Goal: Transaction & Acquisition: Purchase product/service

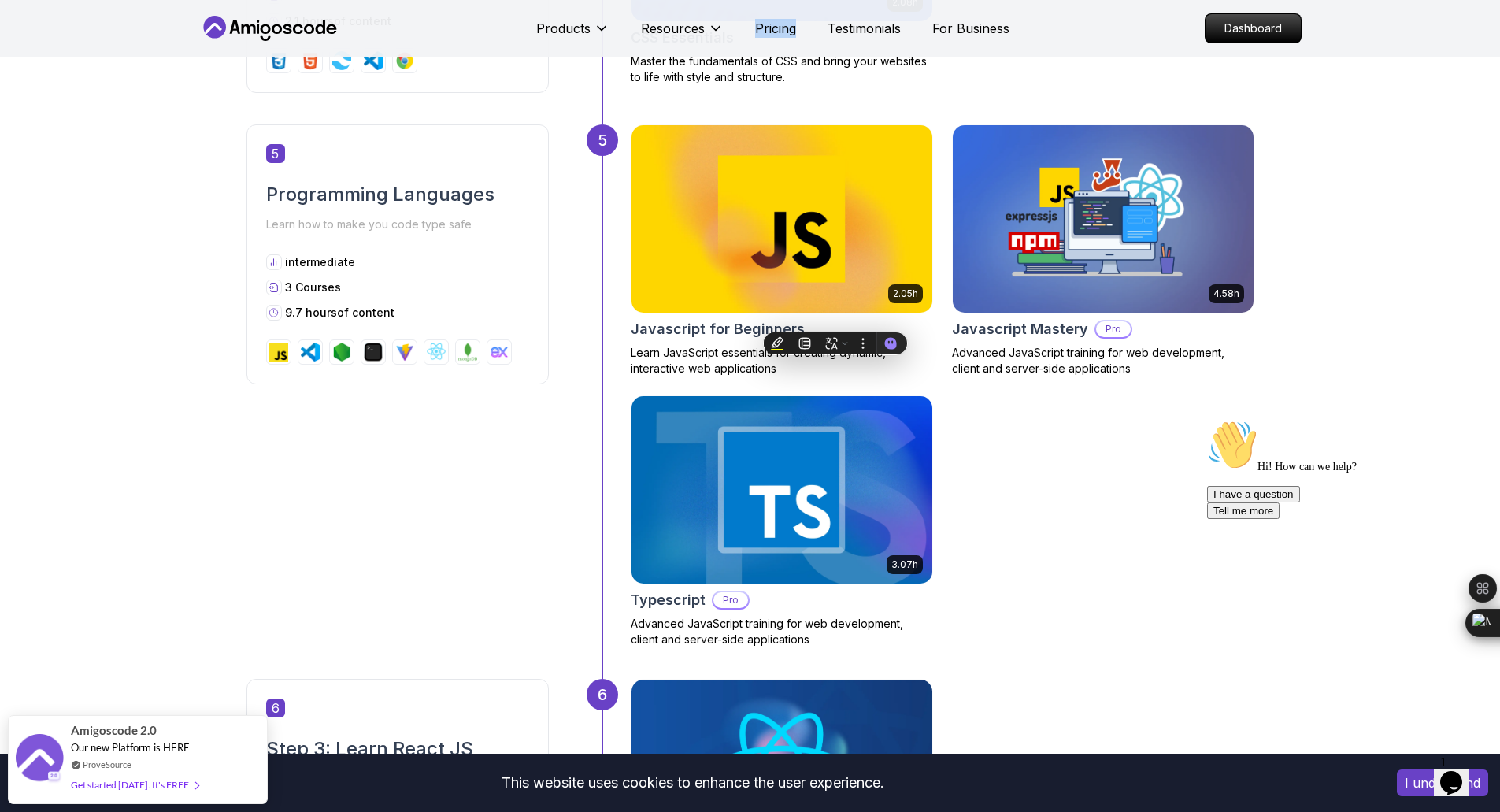
scroll to position [1949, 0]
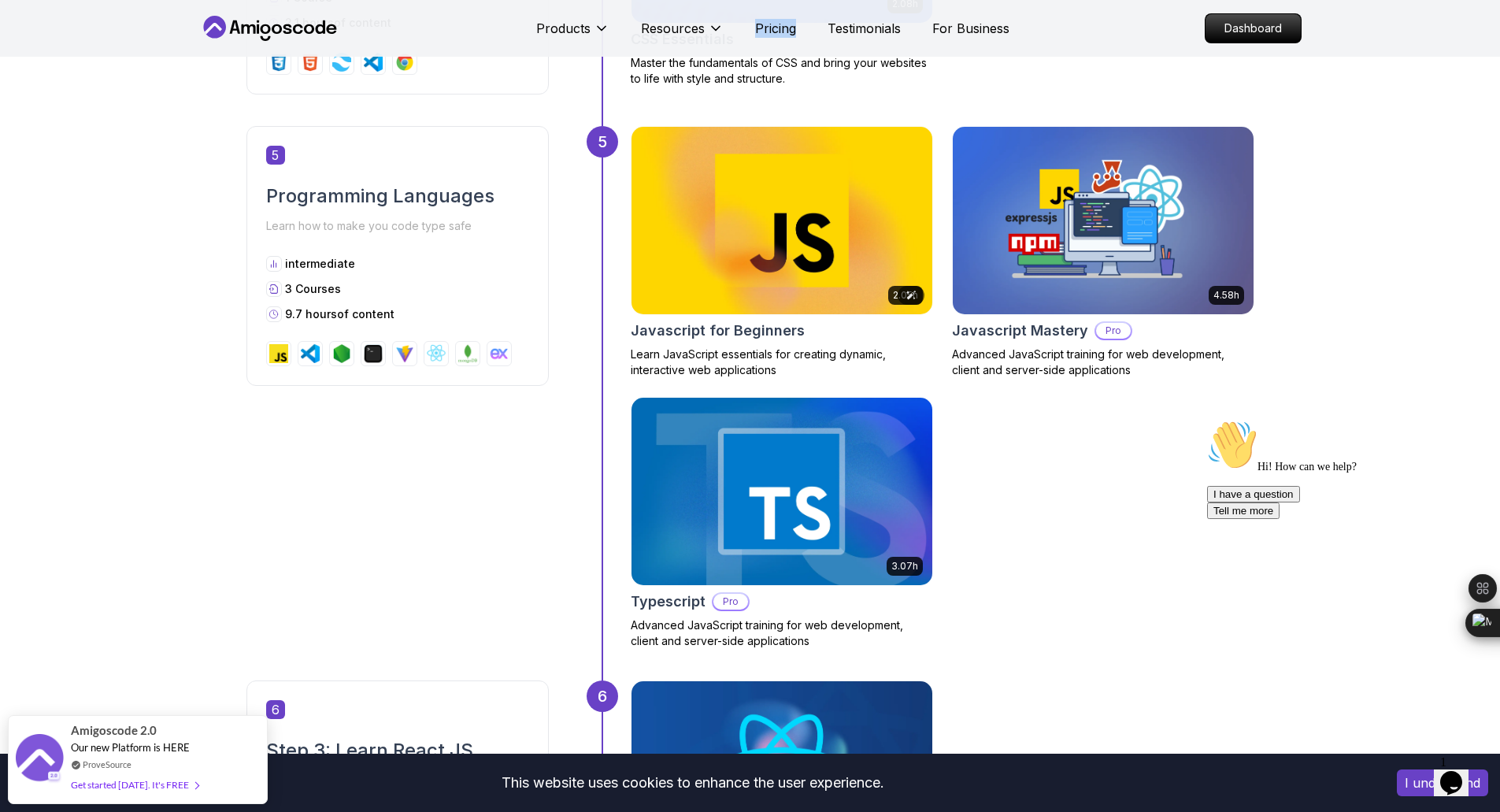
click at [831, 199] on img at bounding box center [781, 221] width 316 height 197
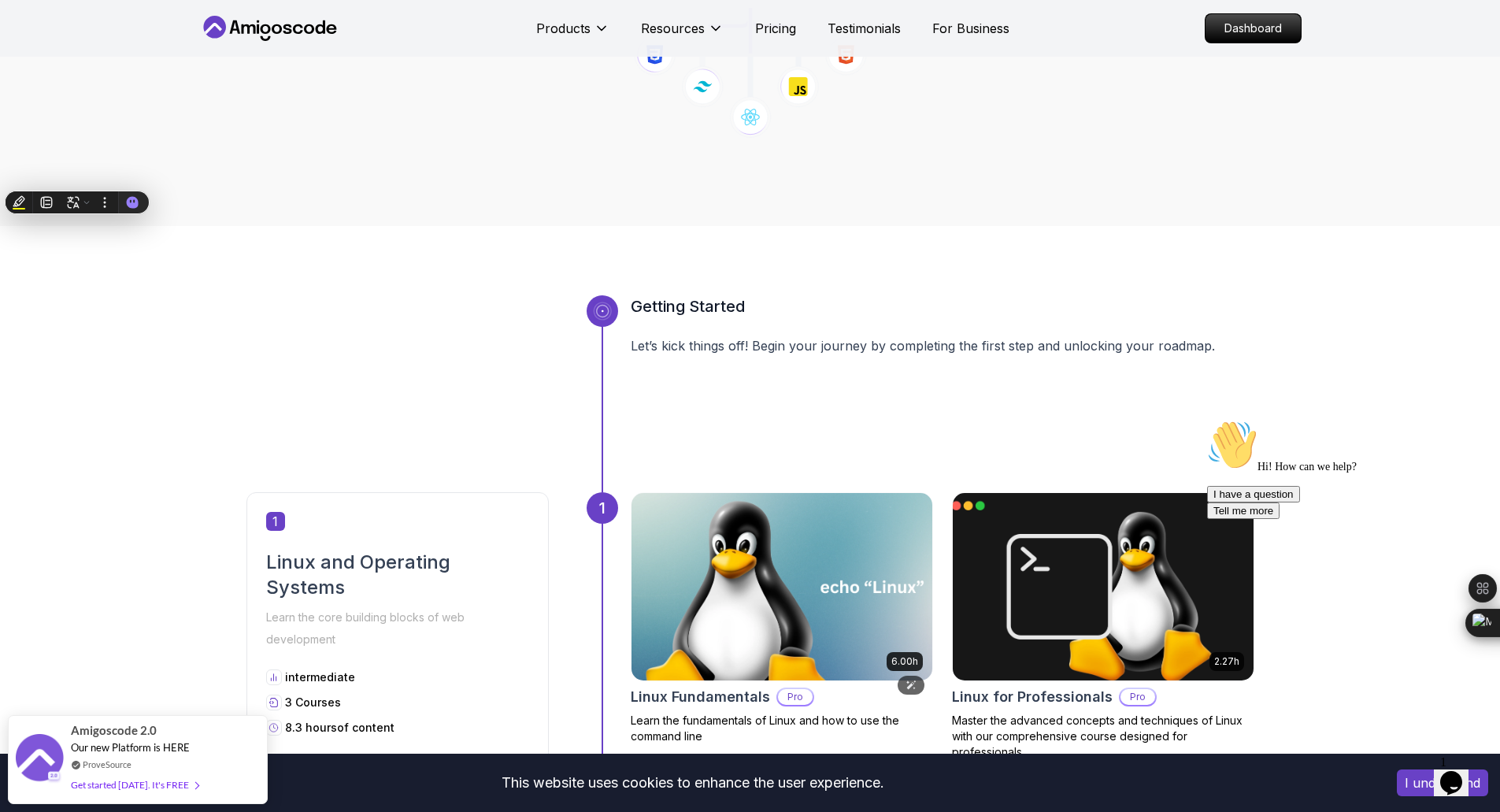
scroll to position [310, 0]
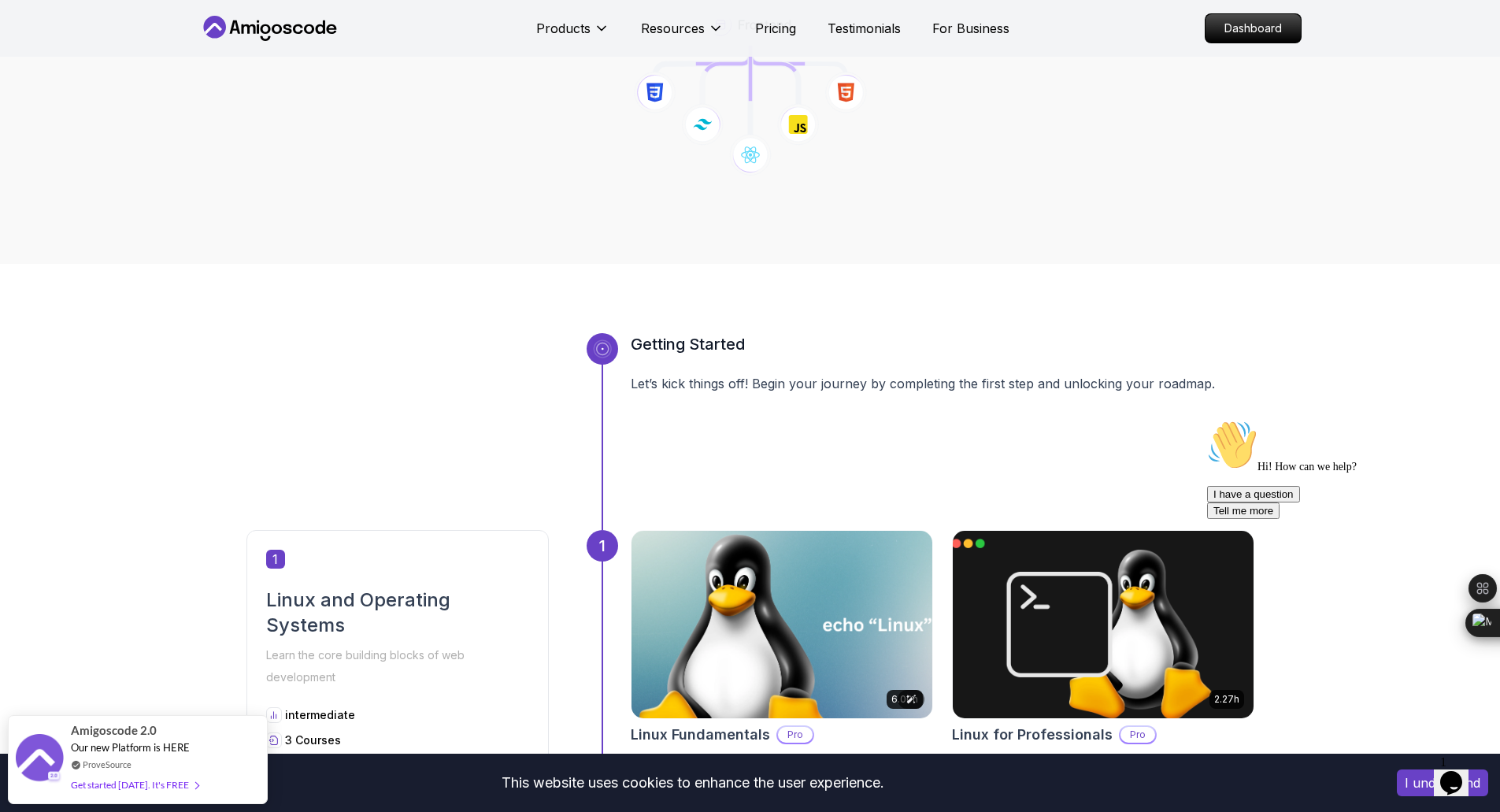
click at [750, 572] on img at bounding box center [781, 625] width 316 height 197
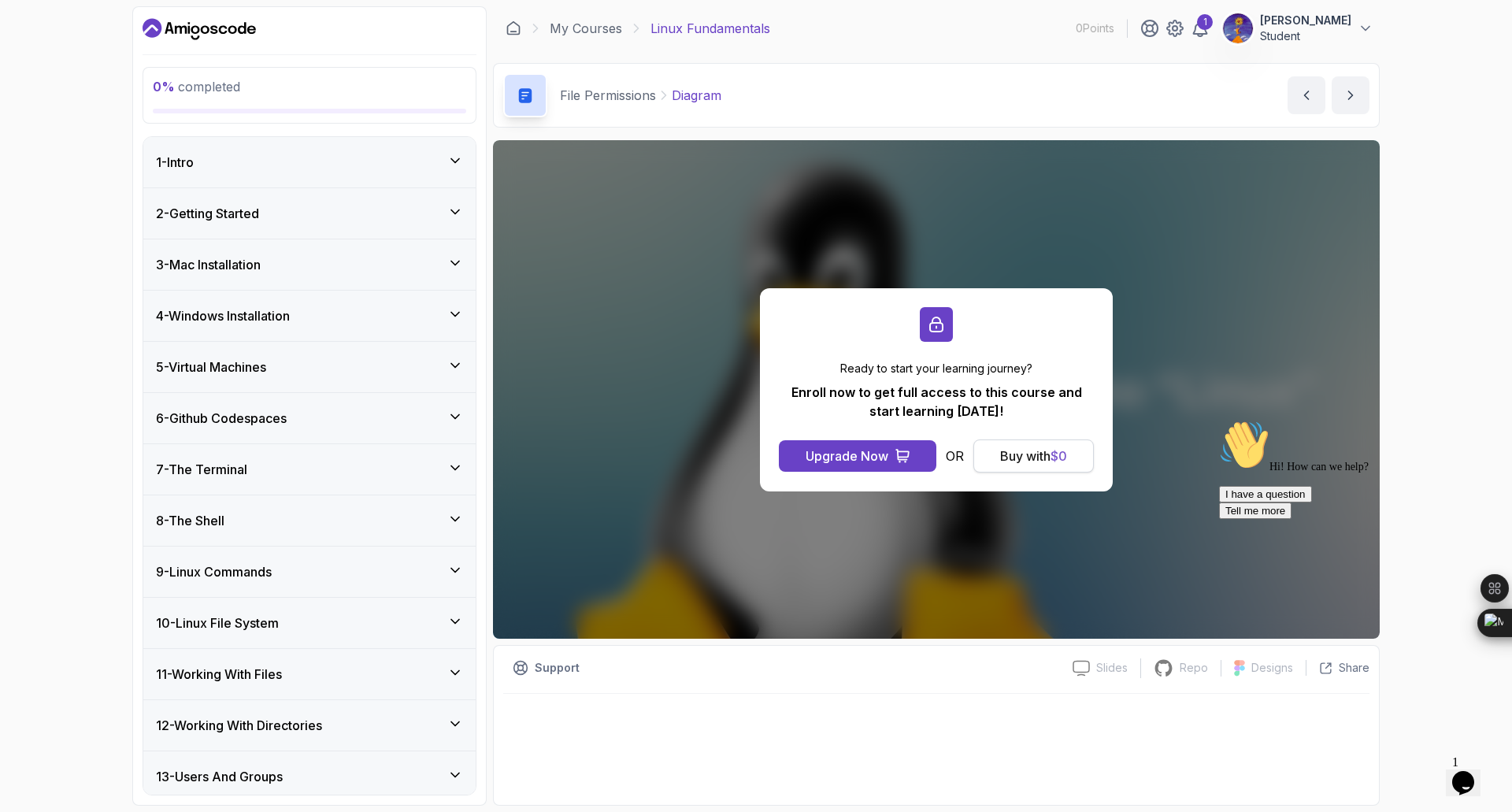
click at [1019, 468] on button "Buy with $ 0" at bounding box center [1033, 456] width 121 height 33
click at [1028, 459] on div "Buy with $ 0" at bounding box center [1033, 456] width 67 height 19
click at [1007, 471] on button "Buy with $ 0" at bounding box center [1033, 456] width 121 height 33
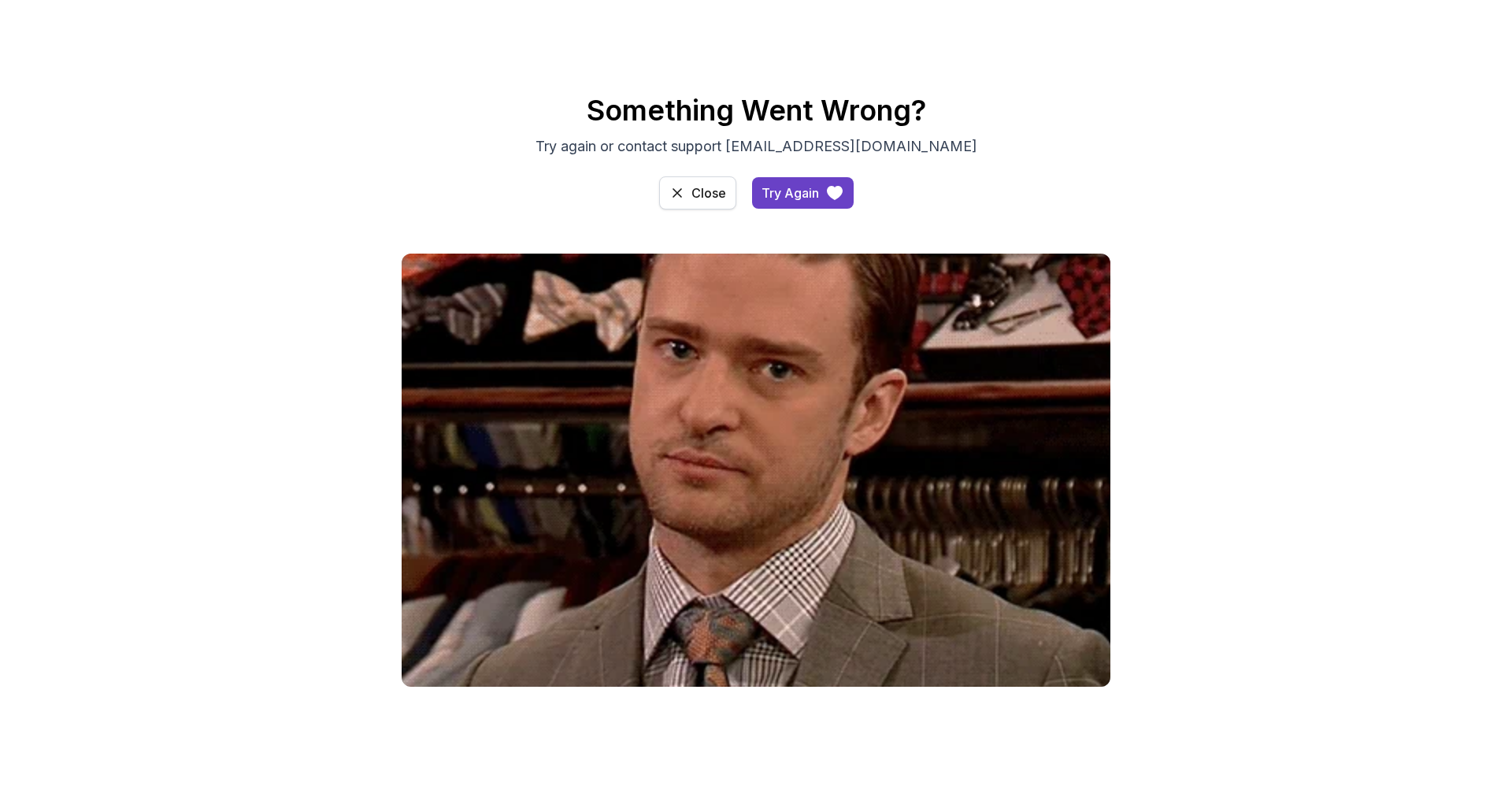
click at [670, 197] on icon "access-dashboard" at bounding box center [677, 192] width 16 height 16
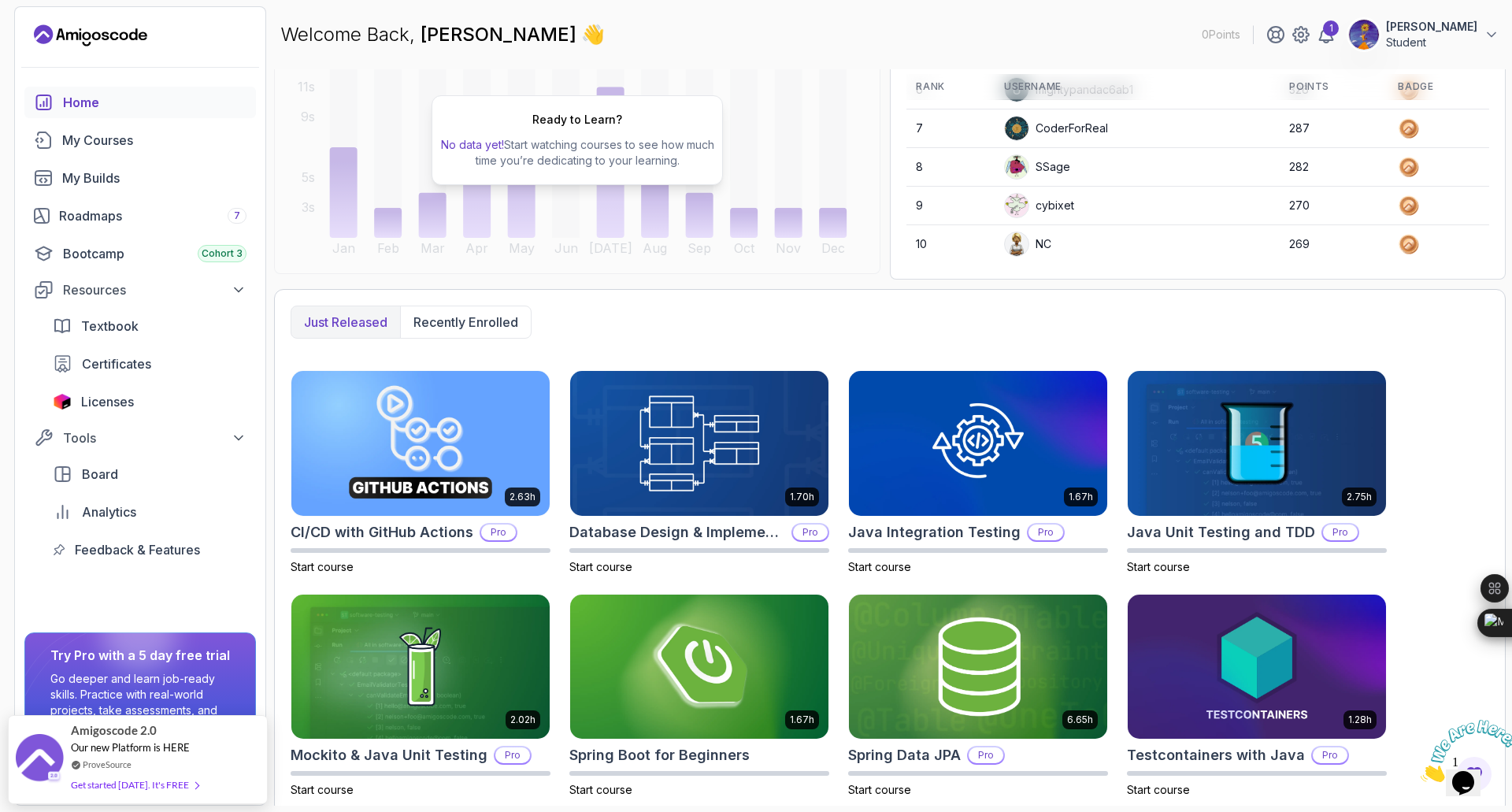
scroll to position [197, 0]
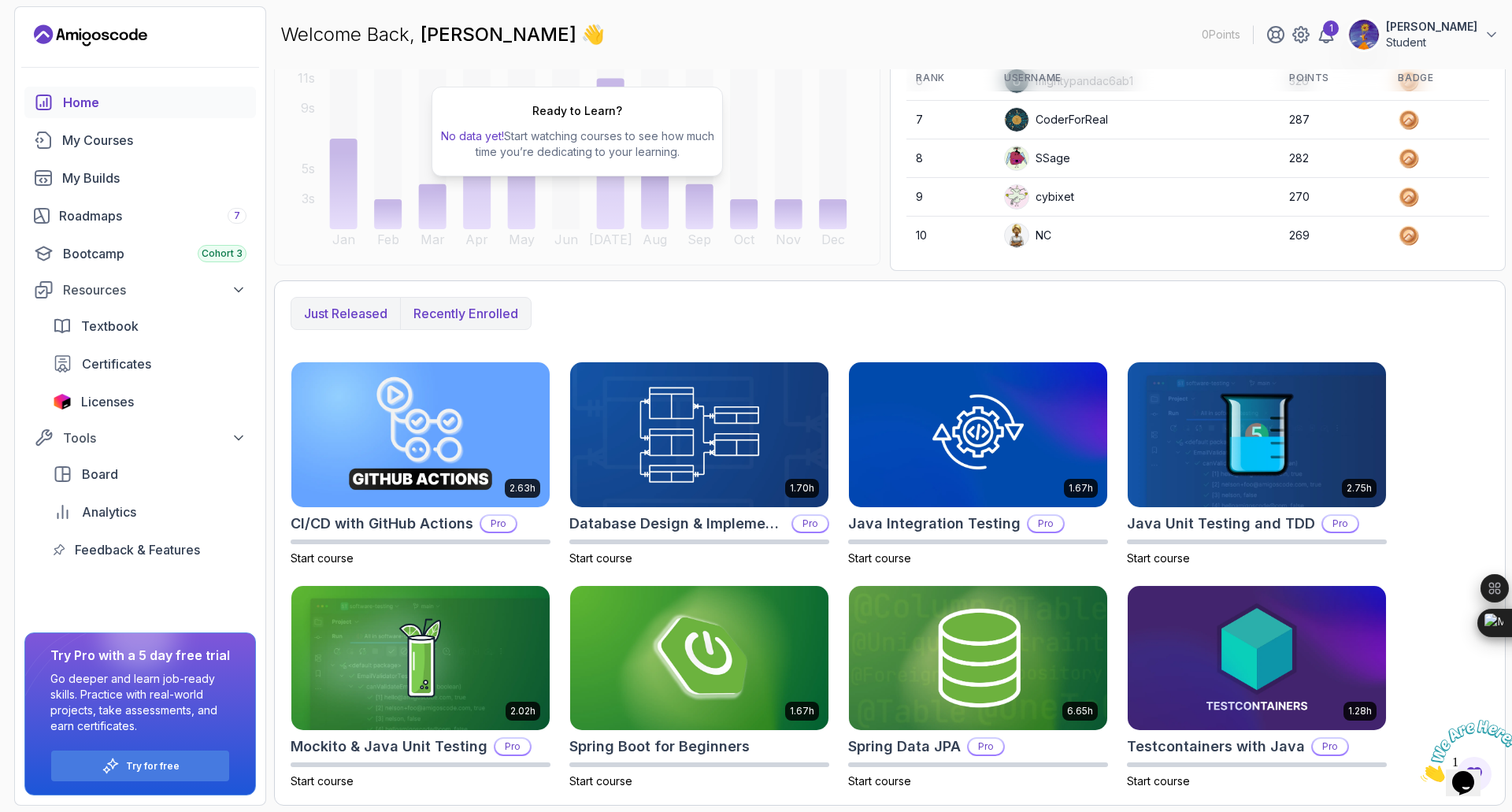
click at [495, 311] on p "Recently enrolled" at bounding box center [465, 313] width 105 height 19
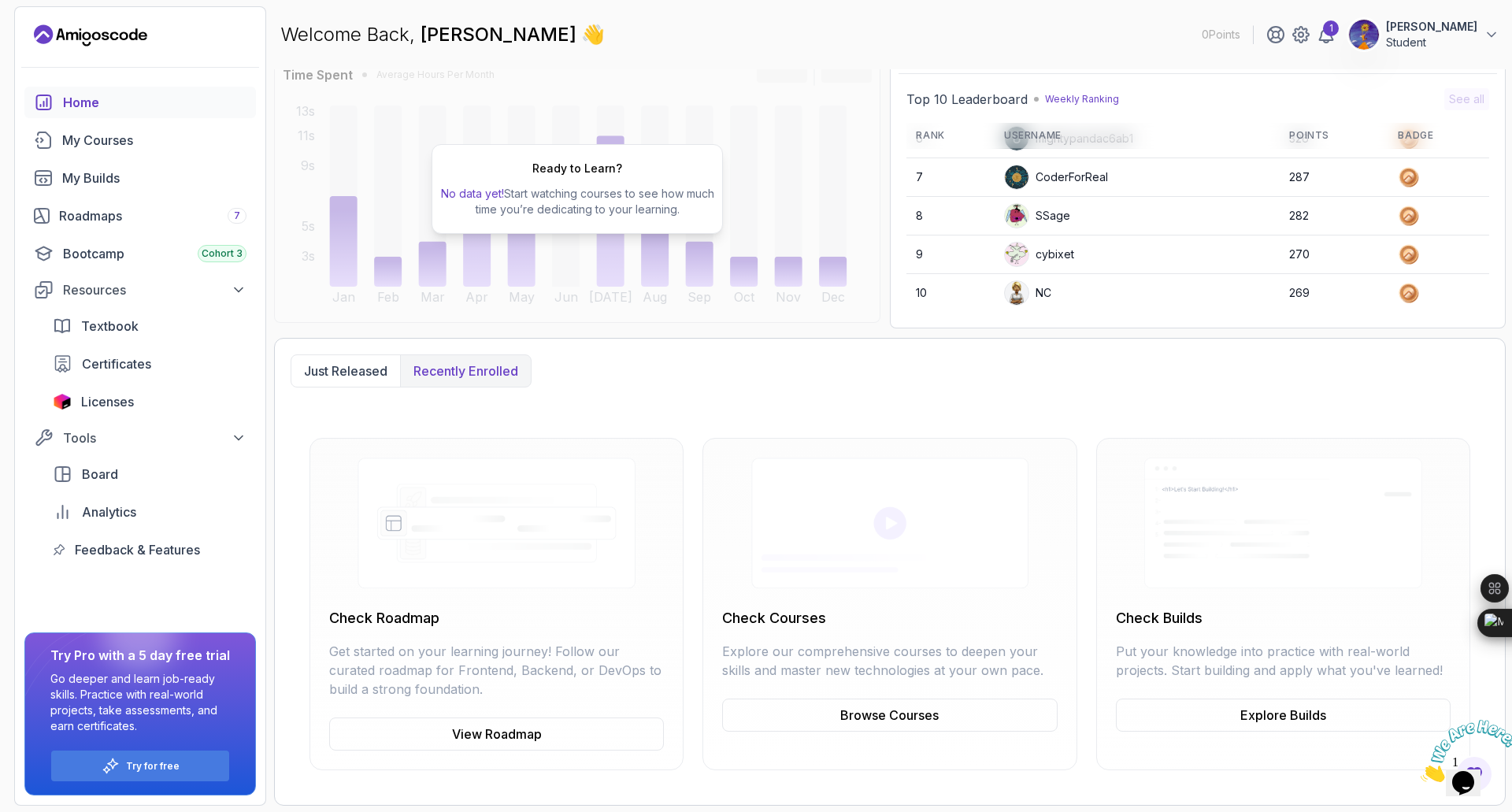
scroll to position [140, 0]
click at [271, 623] on section "0 Points 1 Minh Vu Student Home My Courses My Builds Roadmaps 7 Bootcamp Cohort…" at bounding box center [756, 406] width 1512 height 812
